Goal: Task Accomplishment & Management: Complete application form

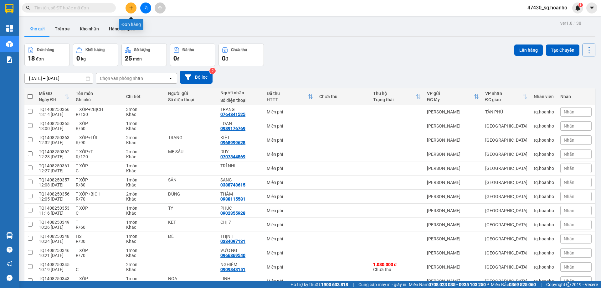
click at [129, 10] on icon "plus" at bounding box center [131, 8] width 4 height 4
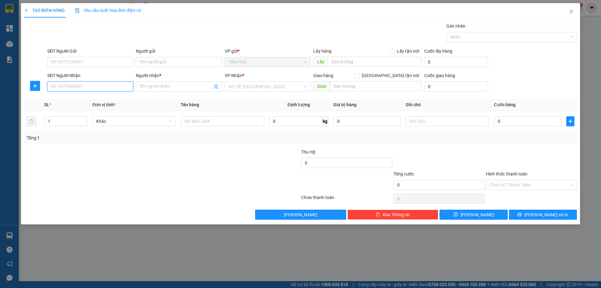
click at [114, 89] on input "SĐT Người Nhận" at bounding box center [90, 86] width 86 height 10
click at [109, 98] on div "0919168099 - A XUÂN" at bounding box center [90, 98] width 79 height 7
type input "0919168099"
type input "A XUÂN"
type input "0919168099"
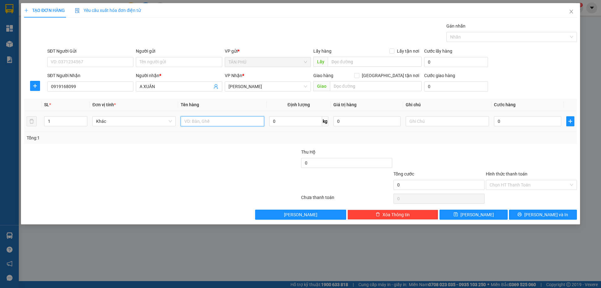
click at [213, 120] on input "text" at bounding box center [222, 121] width 83 height 10
type input "1BAO"
click at [427, 120] on input "text" at bounding box center [447, 121] width 83 height 10
type input "C"
click at [500, 185] on input "Hình thức thanh toán" at bounding box center [528, 184] width 79 height 9
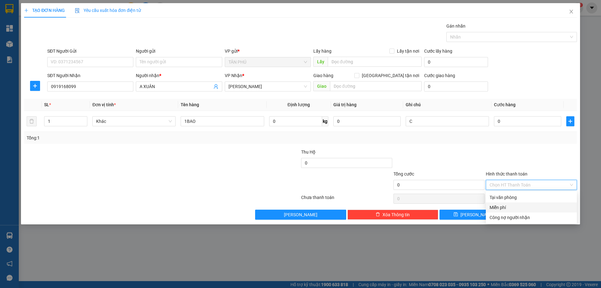
click at [505, 205] on div "Miễn phí" at bounding box center [531, 207] width 84 height 7
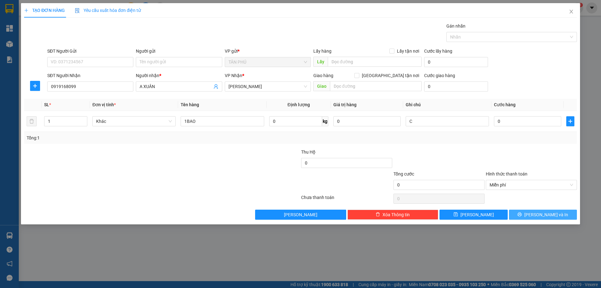
click at [517, 217] on button "[PERSON_NAME] và In" at bounding box center [543, 214] width 68 height 10
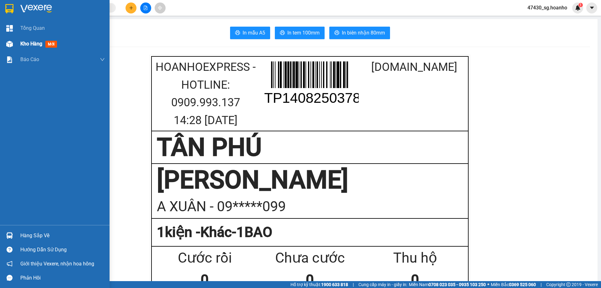
click at [30, 44] on span "Kho hàng" at bounding box center [31, 44] width 22 height 6
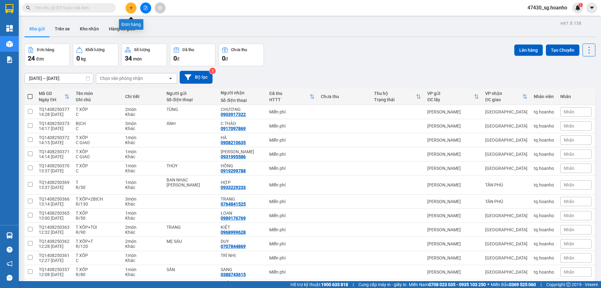
click at [131, 11] on button at bounding box center [130, 8] width 11 height 11
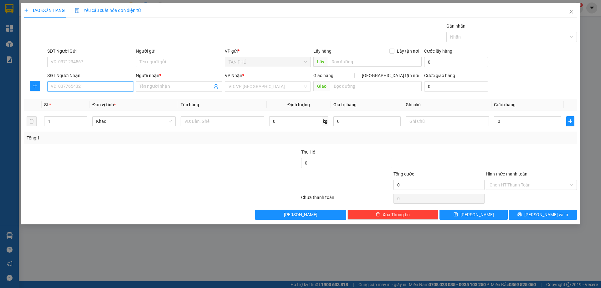
click at [91, 84] on input "SĐT Người Nhận" at bounding box center [90, 86] width 86 height 10
click at [99, 100] on div "0919168099 - A XUÂN" at bounding box center [90, 98] width 79 height 7
type input "0919168099"
type input "A XUÂN"
type input "0919168099"
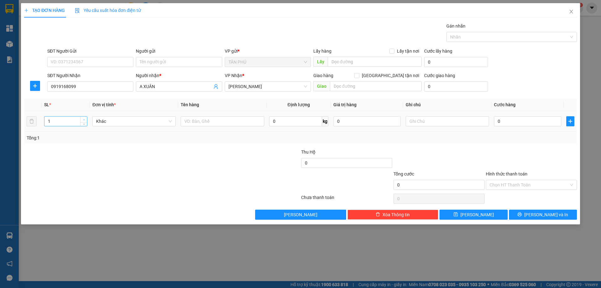
type input "2"
click at [84, 119] on icon "up" at bounding box center [84, 120] width 2 height 2
click at [192, 119] on input "text" at bounding box center [222, 121] width 83 height 10
type input "2T"
click at [421, 121] on input "text" at bounding box center [447, 121] width 83 height 10
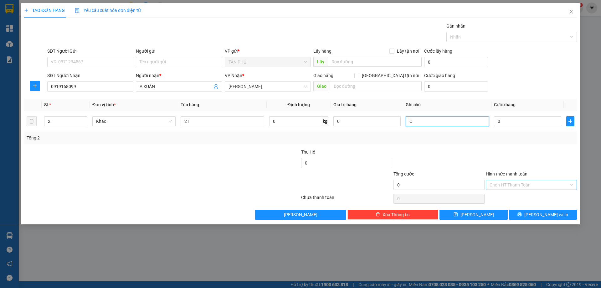
type input "C"
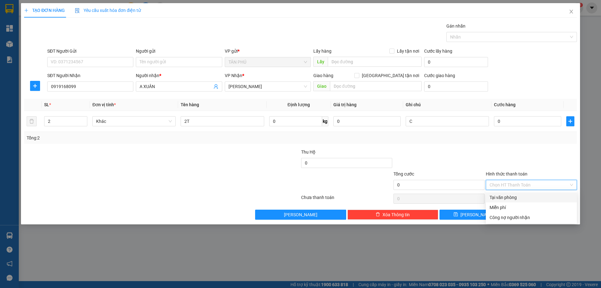
click at [496, 182] on input "Hình thức thanh toán" at bounding box center [528, 184] width 79 height 9
click at [496, 204] on div "Miễn phí" at bounding box center [531, 207] width 84 height 7
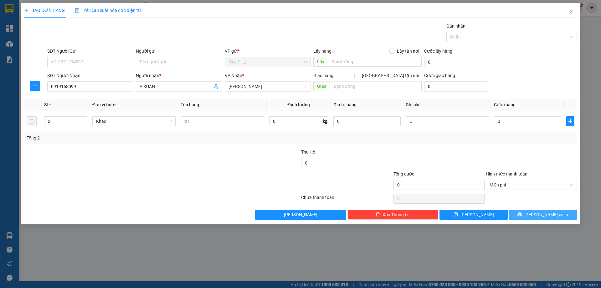
click at [522, 213] on button "[PERSON_NAME] và In" at bounding box center [543, 214] width 68 height 10
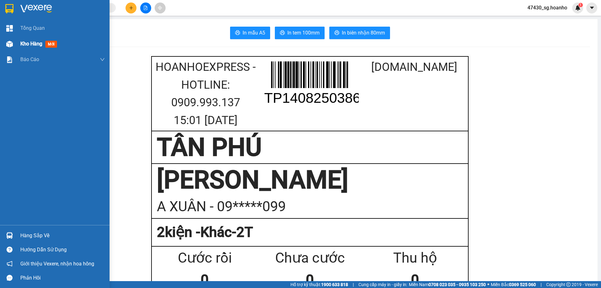
click at [26, 46] on span "Kho hàng" at bounding box center [31, 44] width 22 height 6
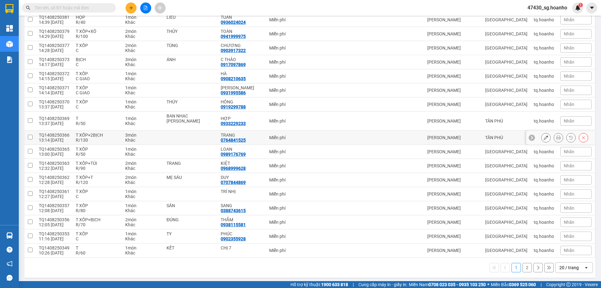
scroll to position [136, 0]
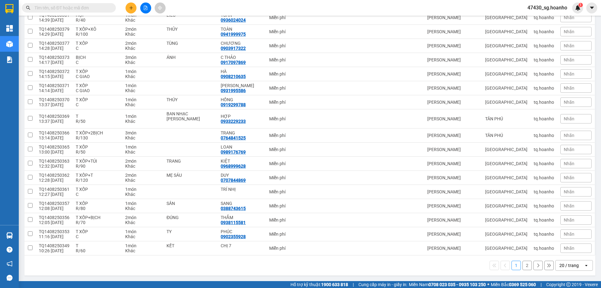
click at [525, 267] on button "2" at bounding box center [526, 264] width 9 height 9
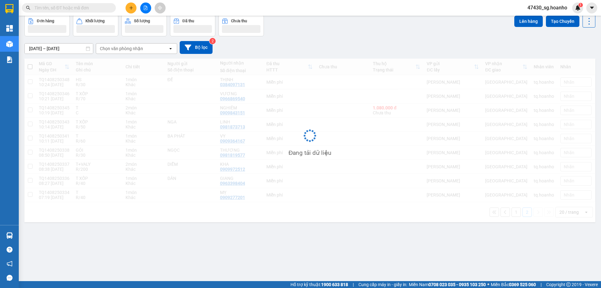
scroll to position [29, 0]
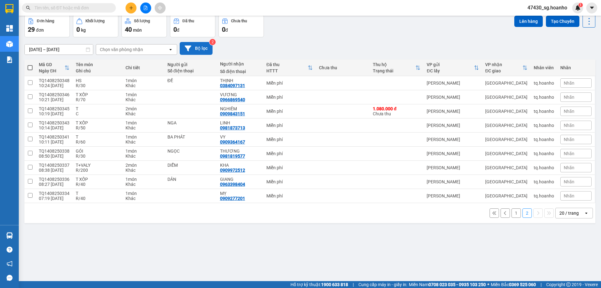
click at [201, 51] on button "Bộ lọc" at bounding box center [196, 48] width 33 height 13
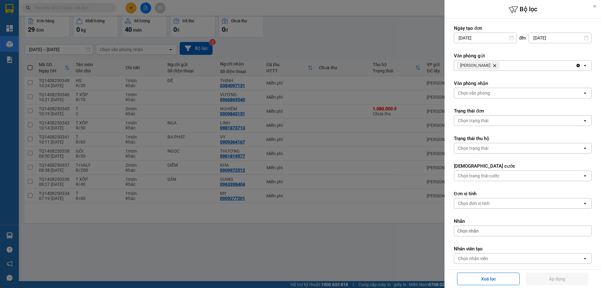
click at [493, 65] on icon "Delete" at bounding box center [495, 66] width 4 height 4
click at [485, 65] on div "Chọn văn phòng" at bounding box center [474, 65] width 32 height 6
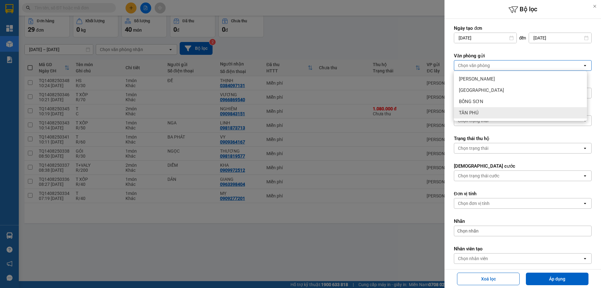
click at [489, 114] on div "TÂN PHÚ" at bounding box center [520, 112] width 133 height 11
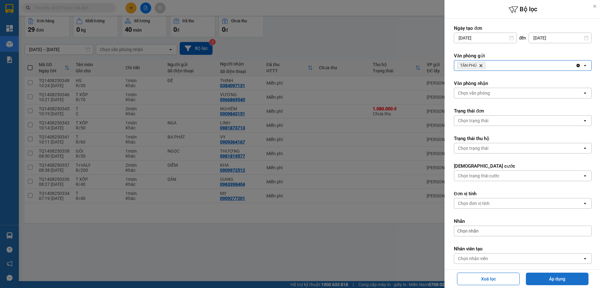
click at [568, 273] on button "Áp dụng" at bounding box center [557, 278] width 63 height 13
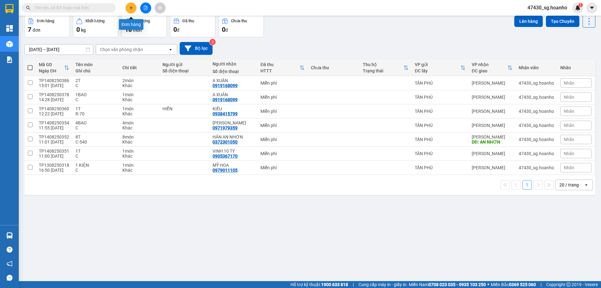
click at [134, 6] on button at bounding box center [130, 8] width 11 height 11
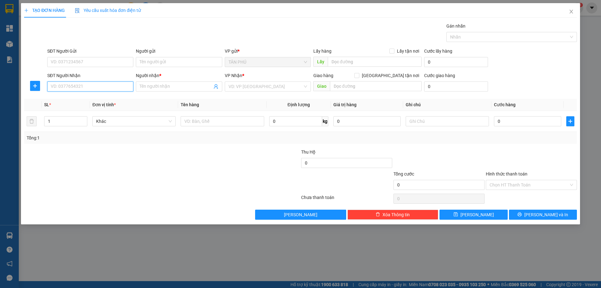
click at [108, 91] on input "SĐT Người Nhận" at bounding box center [90, 86] width 86 height 10
click at [110, 93] on div "0919168099 0919168099 - A XUÂN" at bounding box center [90, 99] width 86 height 13
click at [110, 87] on input "099" at bounding box center [90, 86] width 86 height 10
click at [104, 99] on div "0919168099 - A XUÂN" at bounding box center [90, 98] width 79 height 7
type input "0919168099"
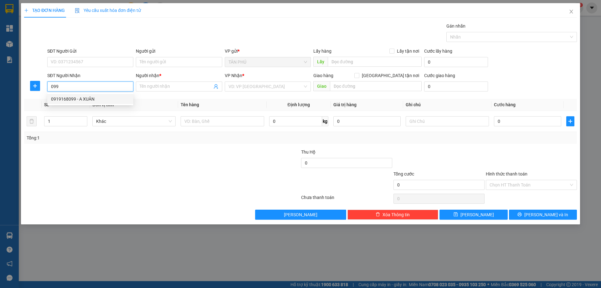
type input "A XUÂN"
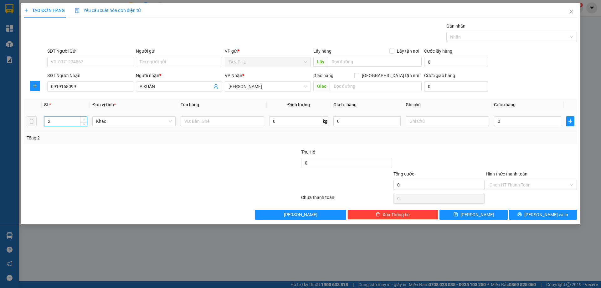
click at [86, 118] on span "up" at bounding box center [84, 120] width 4 height 4
type input "5"
click at [86, 118] on span "up" at bounding box center [84, 120] width 4 height 4
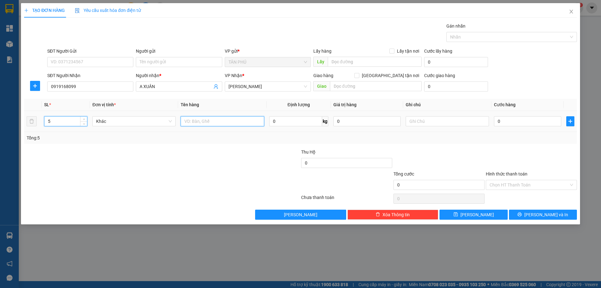
click at [237, 119] on input "text" at bounding box center [222, 121] width 83 height 10
type input "5T"
click at [409, 122] on input "text" at bounding box center [447, 121] width 83 height 10
type input "C"
click at [514, 187] on input "Hình thức thanh toán" at bounding box center [528, 184] width 79 height 9
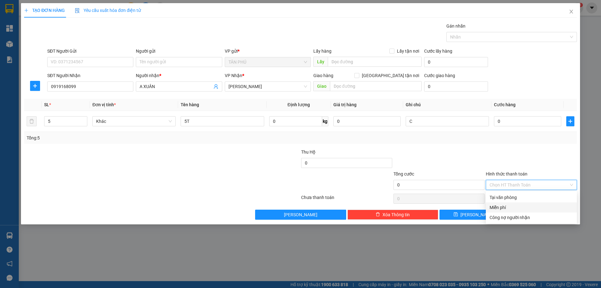
click at [519, 208] on div "Miễn phí" at bounding box center [531, 207] width 84 height 7
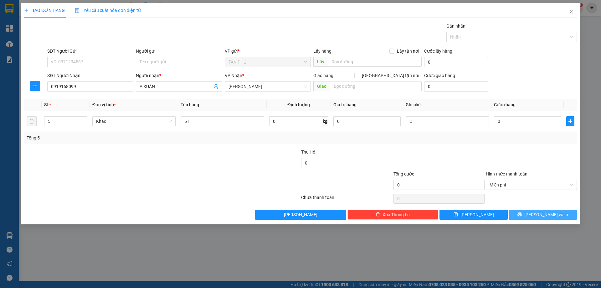
click at [526, 217] on button "[PERSON_NAME] và In" at bounding box center [543, 214] width 68 height 10
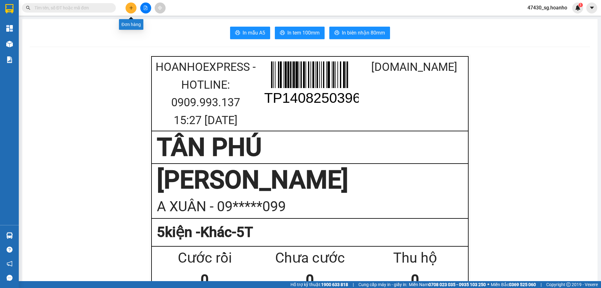
click at [130, 10] on button at bounding box center [130, 8] width 11 height 11
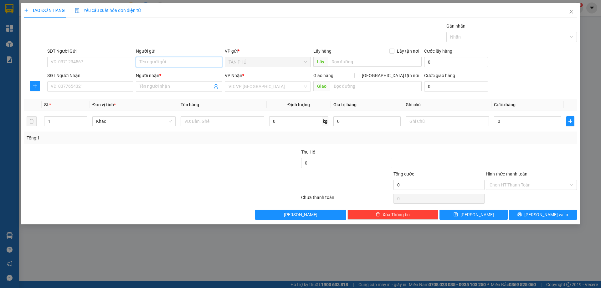
click at [139, 61] on input "Người gửi" at bounding box center [179, 62] width 86 height 10
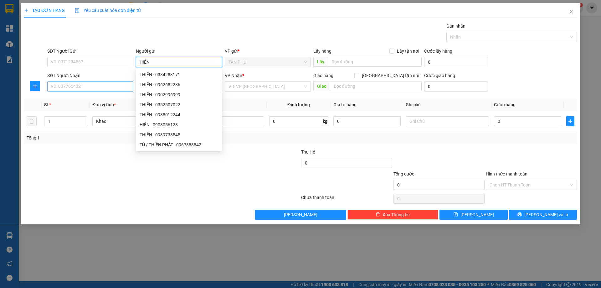
type input "HIỂN"
click at [115, 88] on input "SĐT Người Nhận" at bounding box center [90, 86] width 86 height 10
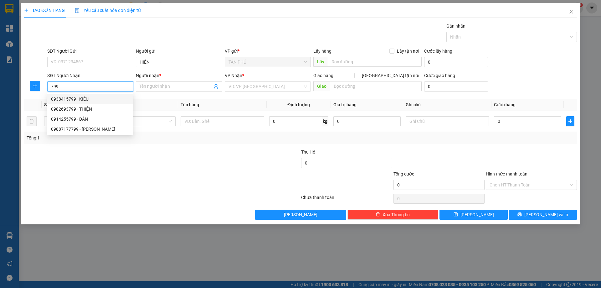
click at [109, 100] on div "0938415799 - KIỀU" at bounding box center [90, 98] width 79 height 7
type input "0938415799"
type input "KIỀU"
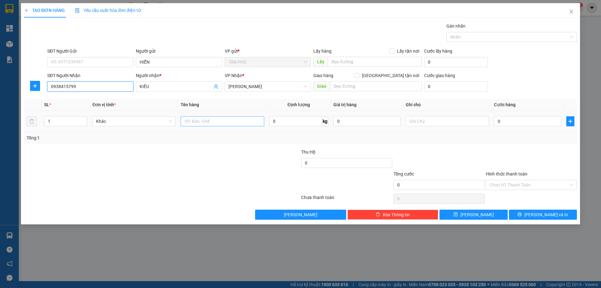
type input "0938415799"
click at [235, 125] on input "text" at bounding box center [222, 121] width 83 height 10
type input "1 KIỆN"
click at [453, 124] on input "text" at bounding box center [447, 121] width 83 height 10
type input "R-50"
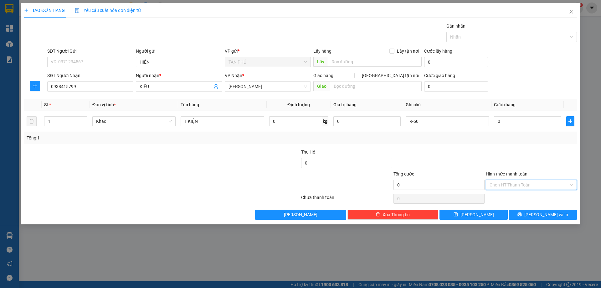
click at [494, 182] on input "Hình thức thanh toán" at bounding box center [528, 184] width 79 height 9
click at [519, 209] on div "Miễn phí" at bounding box center [531, 207] width 84 height 7
click at [523, 214] on button "[PERSON_NAME] và In" at bounding box center [543, 214] width 68 height 10
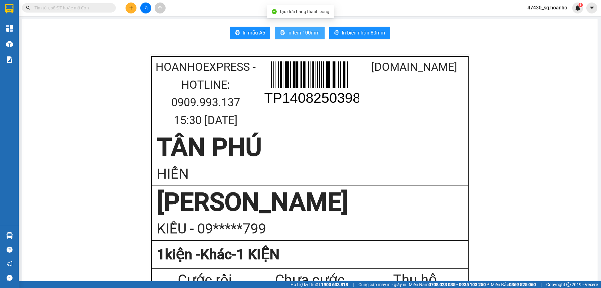
click at [306, 35] on span "In tem 100mm" at bounding box center [303, 33] width 32 height 8
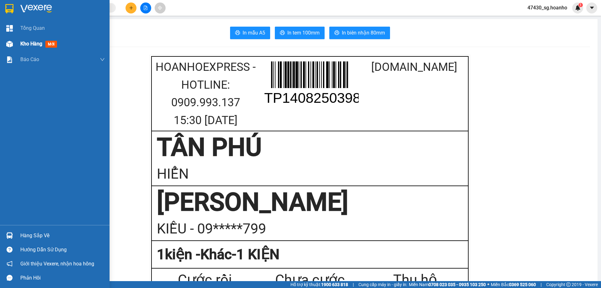
click at [28, 43] on span "Kho hàng" at bounding box center [31, 44] width 22 height 6
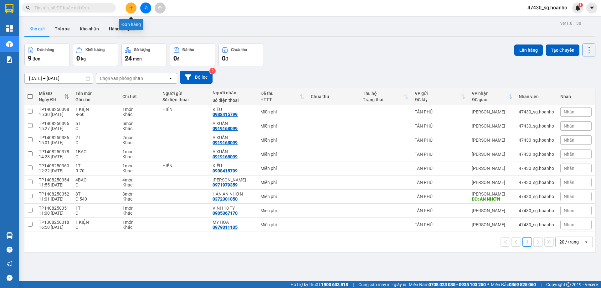
click at [130, 8] on icon "plus" at bounding box center [131, 8] width 4 height 4
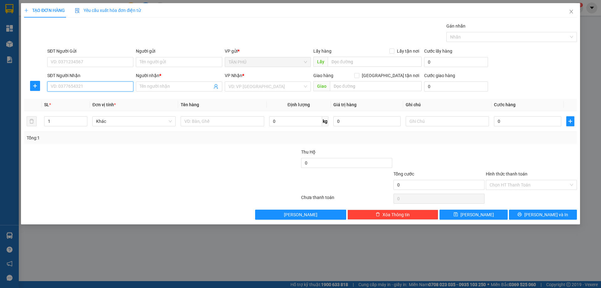
click at [99, 84] on input "SĐT Người Nhận" at bounding box center [90, 86] width 86 height 10
click at [102, 101] on div "0372301050 - HÂN AN NHƠN" at bounding box center [90, 98] width 79 height 7
type input "0372301050"
type input "HÂN AN NHƠN"
type input "0372301050"
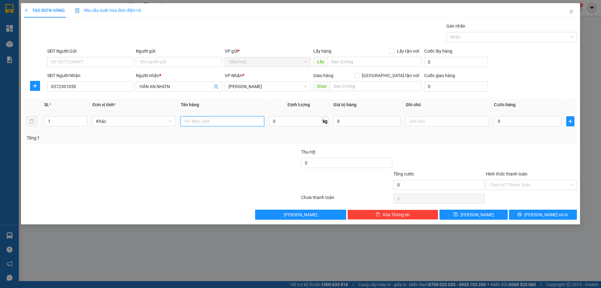
click at [186, 122] on input "text" at bounding box center [222, 121] width 83 height 10
type input "1T"
click at [370, 89] on input "text" at bounding box center [376, 86] width 92 height 10
type input "AN NHƠN"
click at [433, 119] on input "text" at bounding box center [447, 121] width 83 height 10
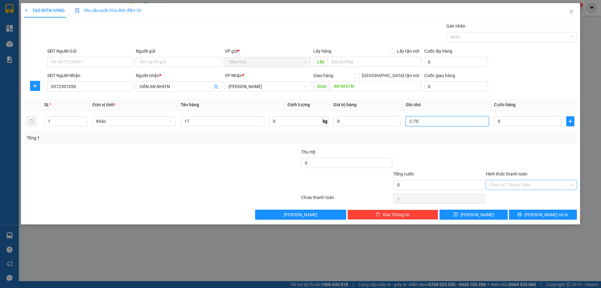
type input "C-70"
click at [501, 184] on input "Hình thức thanh toán" at bounding box center [528, 184] width 79 height 9
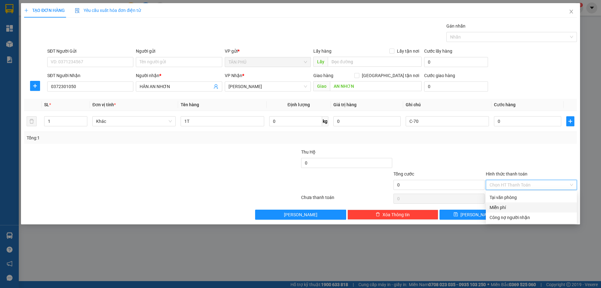
click at [506, 209] on div "Miễn phí" at bounding box center [531, 207] width 84 height 7
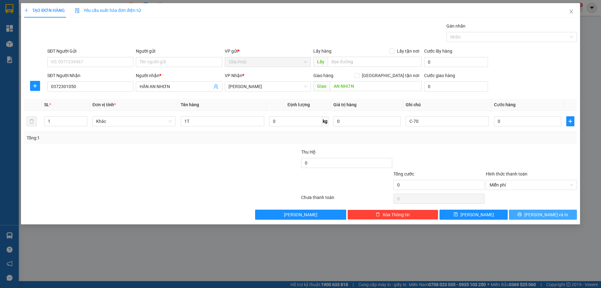
click at [523, 216] on button "[PERSON_NAME] và In" at bounding box center [543, 214] width 68 height 10
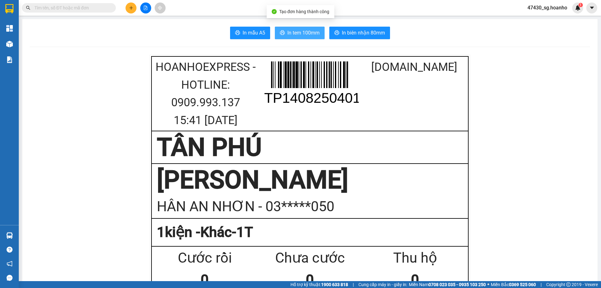
click at [300, 36] on span "In tem 100mm" at bounding box center [303, 33] width 32 height 8
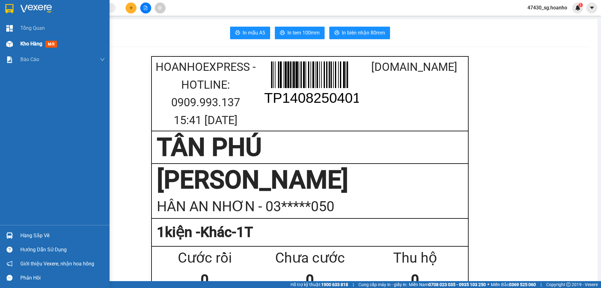
click at [24, 44] on span "Kho hàng" at bounding box center [31, 44] width 22 height 6
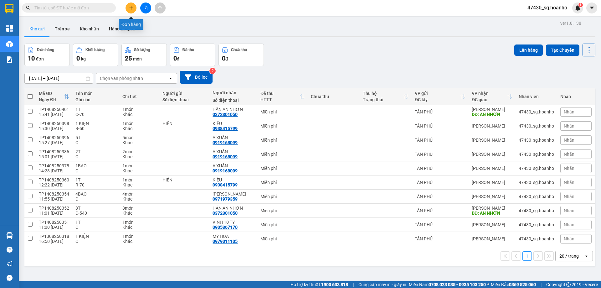
click at [131, 11] on button at bounding box center [130, 8] width 11 height 11
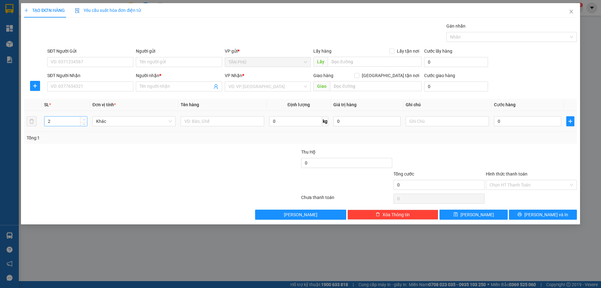
click at [85, 118] on span "up" at bounding box center [84, 120] width 4 height 4
type input "3"
click at [85, 118] on span "up" at bounding box center [84, 120] width 4 height 4
click at [186, 125] on input "text" at bounding box center [222, 121] width 83 height 10
type input "3 KIỆN"
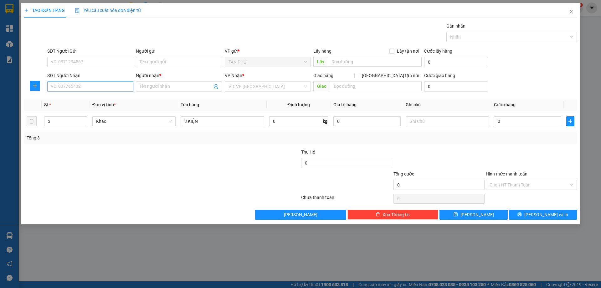
click at [106, 89] on input "SĐT Người Nhận" at bounding box center [90, 86] width 86 height 10
click at [438, 121] on input "text" at bounding box center [447, 121] width 83 height 10
type input "C"
click at [518, 183] on input "Hình thức thanh toán" at bounding box center [528, 184] width 79 height 9
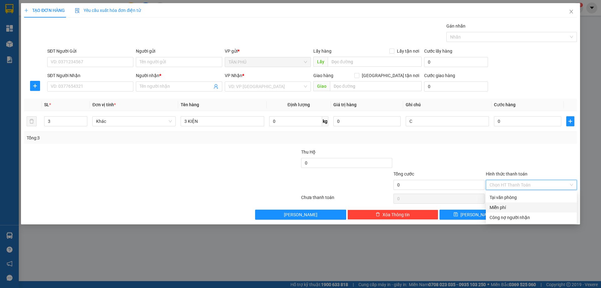
click at [520, 207] on div "Miễn phí" at bounding box center [531, 207] width 84 height 7
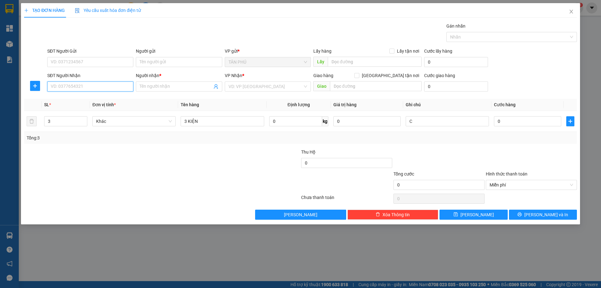
click at [78, 86] on input "SĐT Người Nhận" at bounding box center [90, 86] width 86 height 10
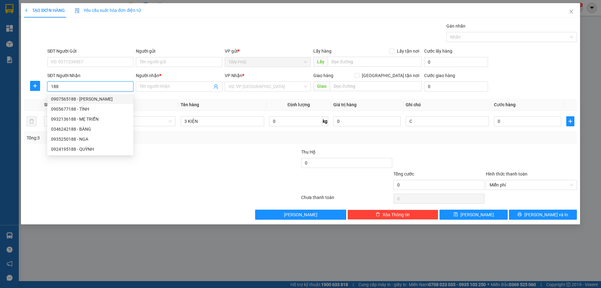
click at [99, 98] on div "0907565188 - TƯỜNG THỊNH" at bounding box center [90, 98] width 79 height 7
type input "0907565188"
type input "TƯỜNG THỊNH"
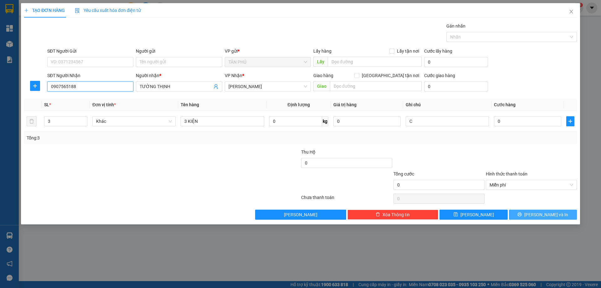
type input "0907565188"
click at [540, 212] on span "[PERSON_NAME] và In" at bounding box center [546, 214] width 44 height 7
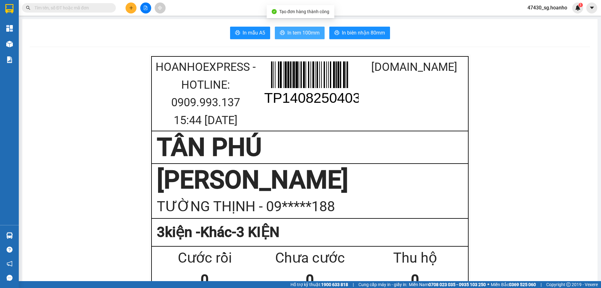
click at [296, 30] on span "In tem 100mm" at bounding box center [303, 33] width 32 height 8
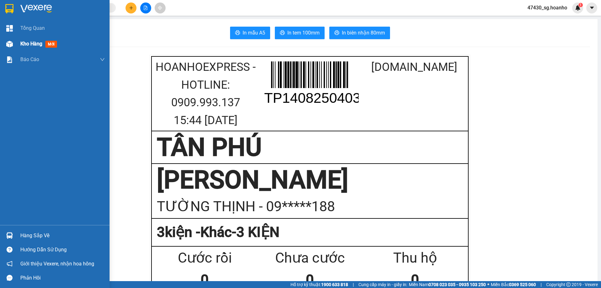
click at [28, 42] on span "Kho hàng" at bounding box center [31, 44] width 22 height 6
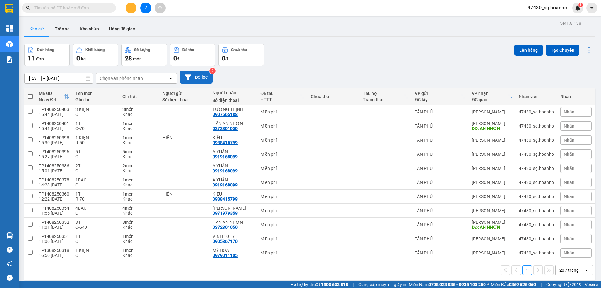
click at [198, 79] on button "Bộ lọc" at bounding box center [196, 77] width 33 height 13
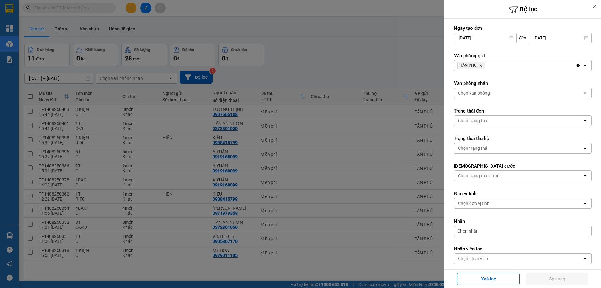
click at [481, 65] on icon "TÂN PHÚ, close by backspace" at bounding box center [480, 65] width 3 height 3
click at [481, 65] on div "Chọn văn phòng" at bounding box center [474, 65] width 32 height 6
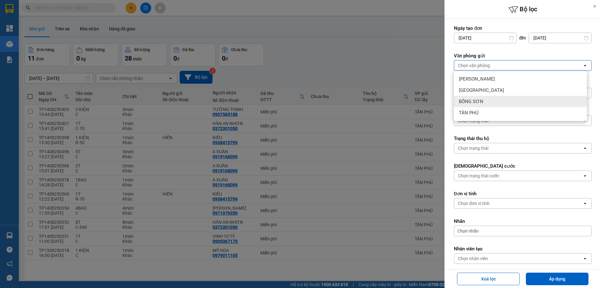
click at [479, 101] on span "BỒNG SƠN" at bounding box center [471, 101] width 24 height 6
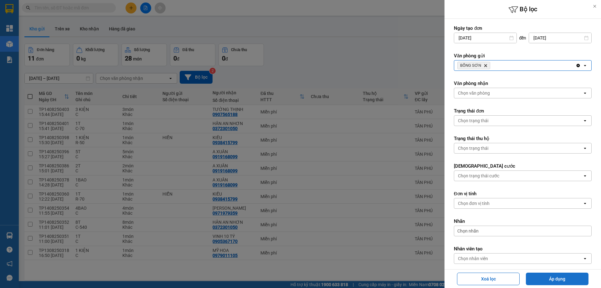
click at [542, 277] on button "Áp dụng" at bounding box center [557, 278] width 63 height 13
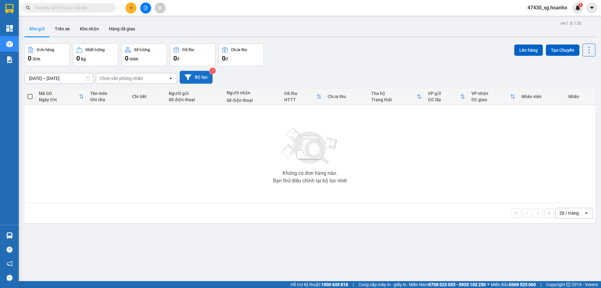
click at [202, 77] on button "Bộ lọc" at bounding box center [196, 77] width 33 height 13
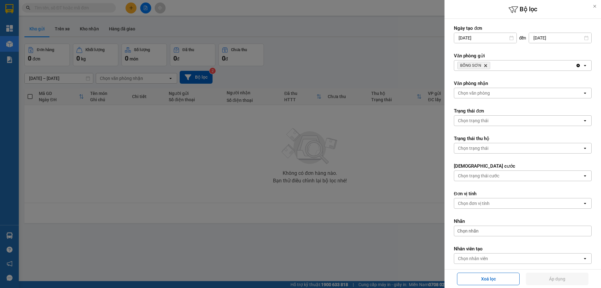
click at [487, 65] on span "BỒNG SƠN Delete" at bounding box center [473, 66] width 33 height 8
click at [484, 65] on icon "Delete" at bounding box center [486, 66] width 4 height 4
click at [484, 65] on div "Chọn văn phòng" at bounding box center [474, 65] width 32 height 6
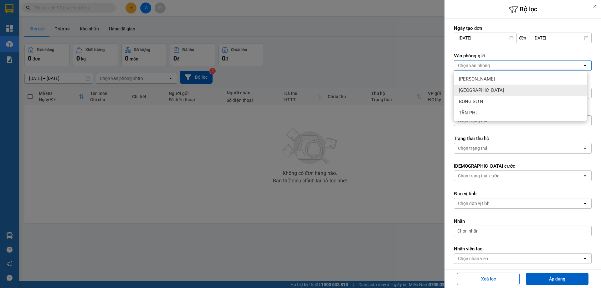
click at [479, 90] on div "[GEOGRAPHIC_DATA]" at bounding box center [520, 89] width 133 height 11
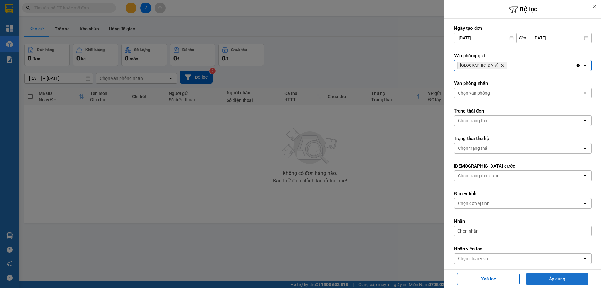
click at [553, 279] on button "Áp dụng" at bounding box center [557, 278] width 63 height 13
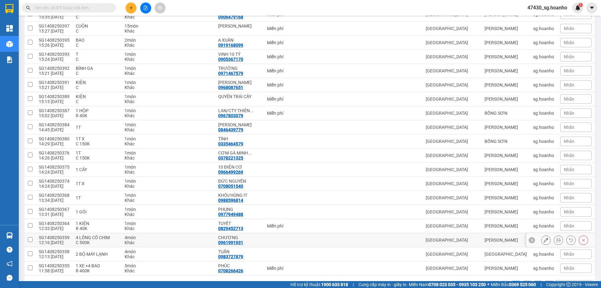
scroll to position [131, 0]
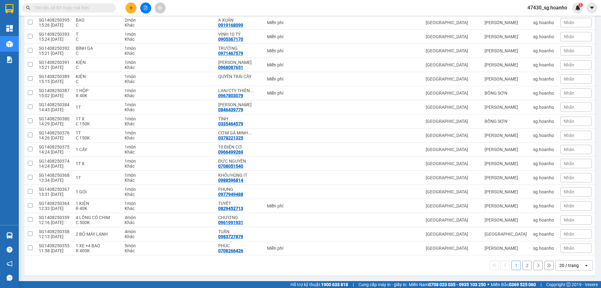
click at [522, 264] on button "2" at bounding box center [526, 264] width 9 height 9
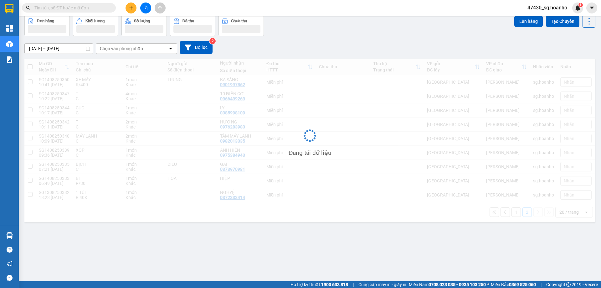
scroll to position [29, 0]
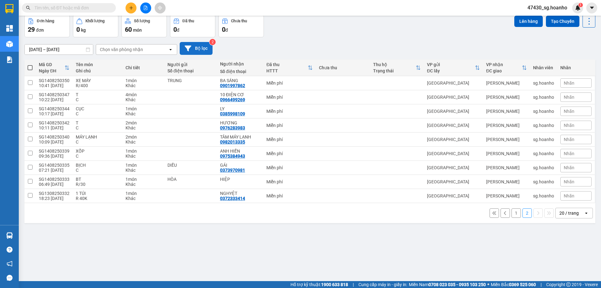
click at [198, 49] on button "Bộ lọc" at bounding box center [196, 48] width 33 height 13
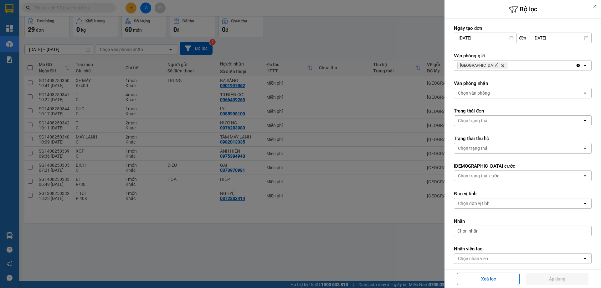
click at [501, 65] on icon "Delete" at bounding box center [503, 66] width 4 height 4
click at [480, 65] on div "Chọn văn phòng" at bounding box center [474, 65] width 32 height 6
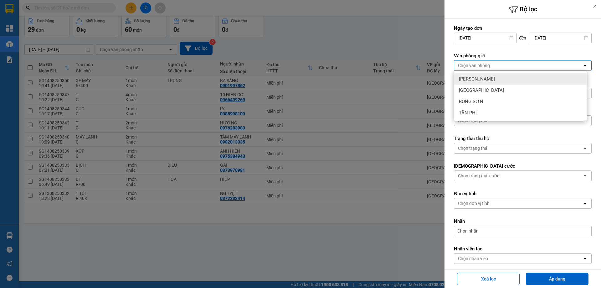
click at [492, 77] on div "[PERSON_NAME]" at bounding box center [520, 78] width 133 height 11
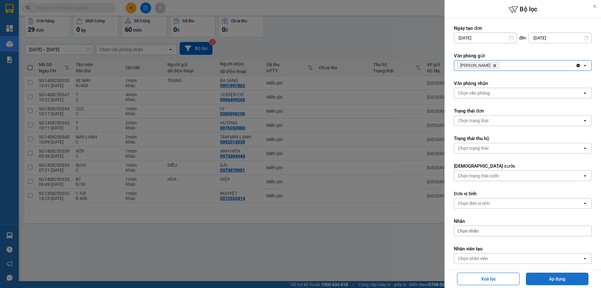
click at [576, 278] on button "Áp dụng" at bounding box center [557, 278] width 63 height 13
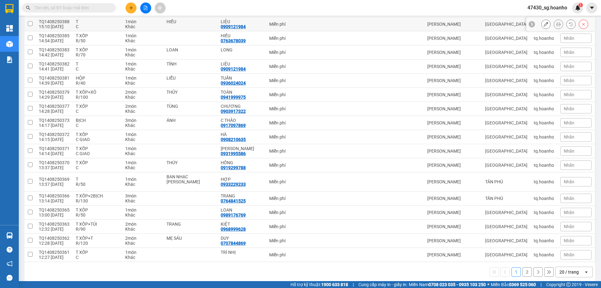
scroll to position [136, 0]
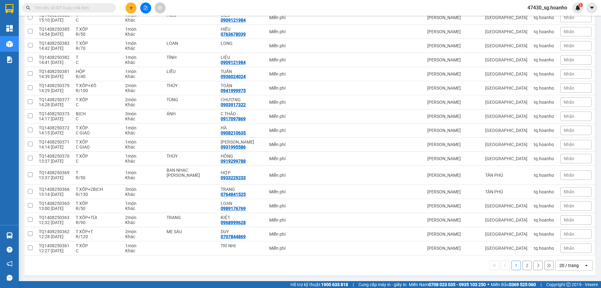
click at [522, 267] on button "2" at bounding box center [526, 264] width 9 height 9
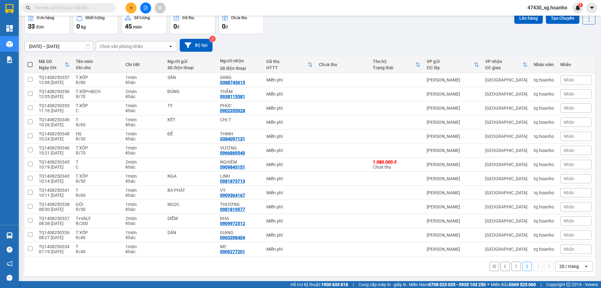
scroll to position [33, 0]
